Goal: Task Accomplishment & Management: Use online tool/utility

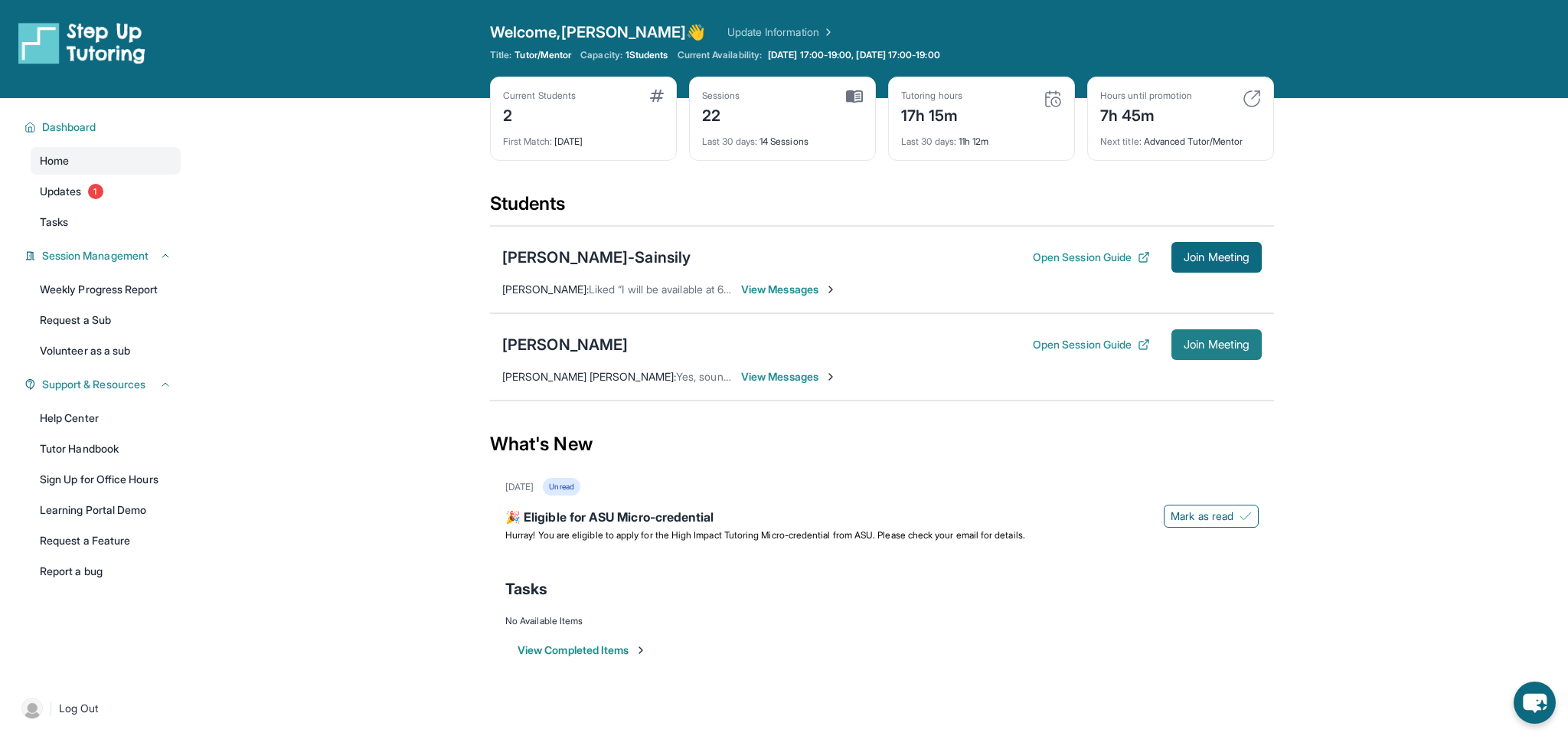
click at [1237, 336] on button "Join Meeting" at bounding box center [1217, 344] width 90 height 31
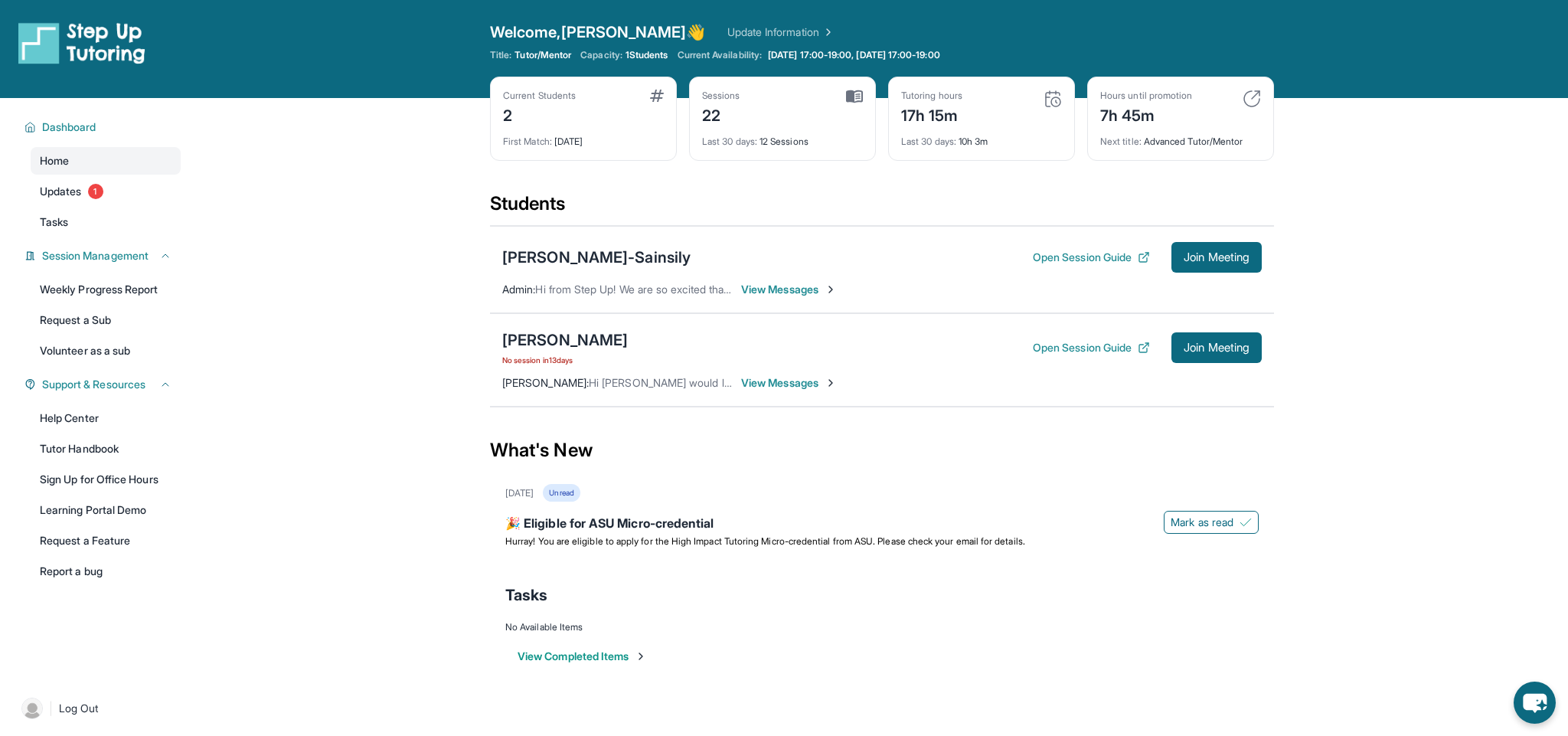
click at [557, 358] on span "No session in 13 days" at bounding box center [565, 359] width 126 height 13
click at [568, 362] on span "No session in 13 days" at bounding box center [571, 359] width 126 height 13
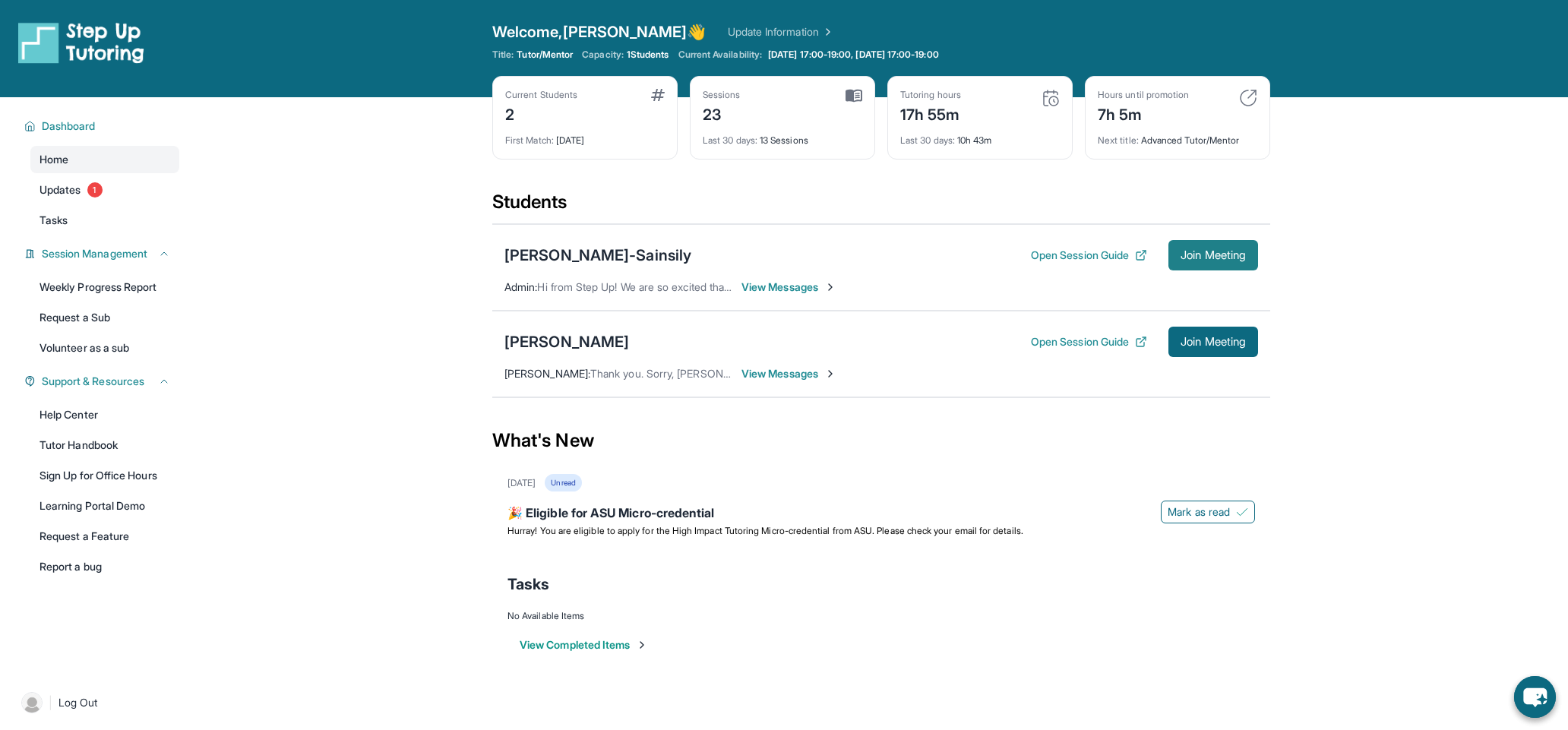
click at [1192, 260] on span "Join Meeting" at bounding box center [1213, 255] width 66 height 9
